Goal: Task Accomplishment & Management: Manage account settings

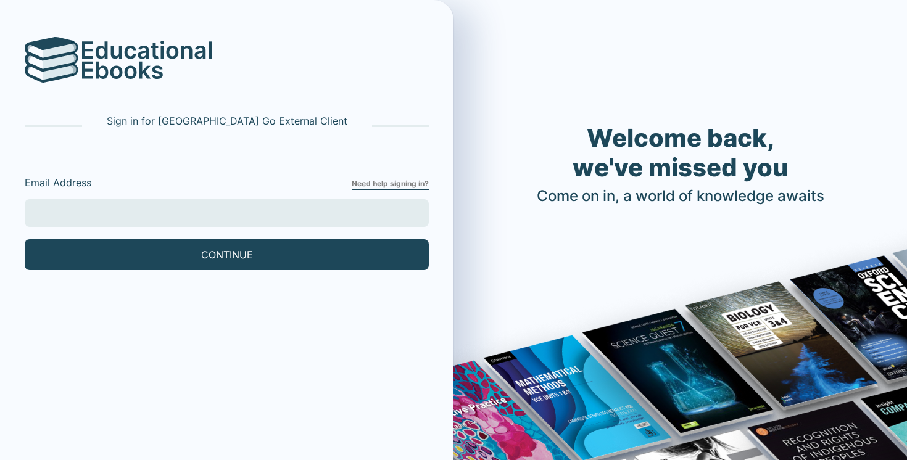
type input "[EMAIL_ADDRESS][DOMAIN_NAME]"
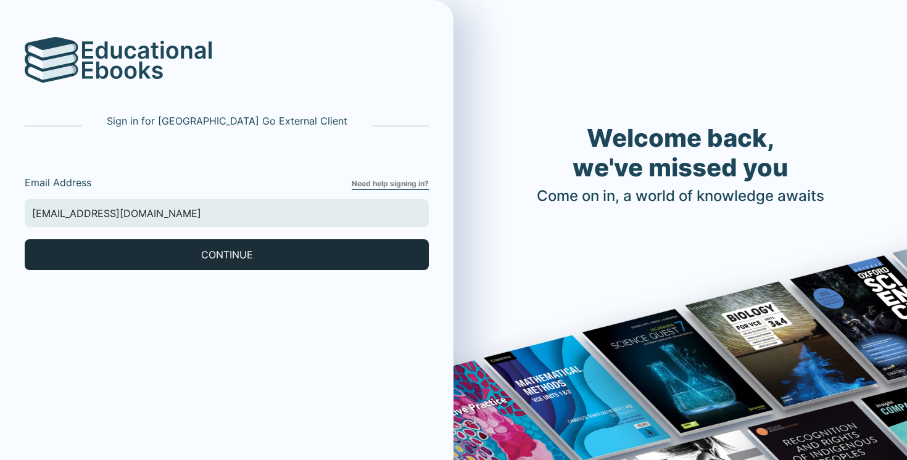
click at [158, 249] on button "CONTINUE" at bounding box center [227, 254] width 404 height 31
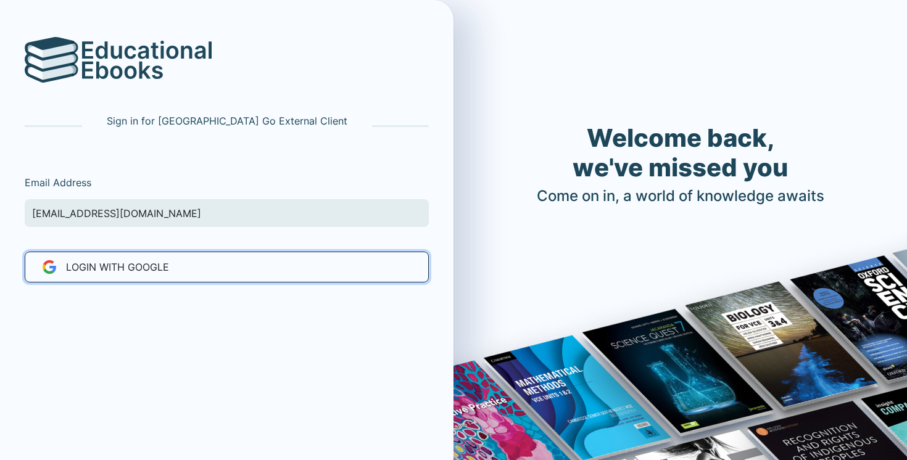
click at [162, 266] on span "LOGIN WITH Google" at bounding box center [117, 267] width 103 height 15
